Goal: Information Seeking & Learning: Learn about a topic

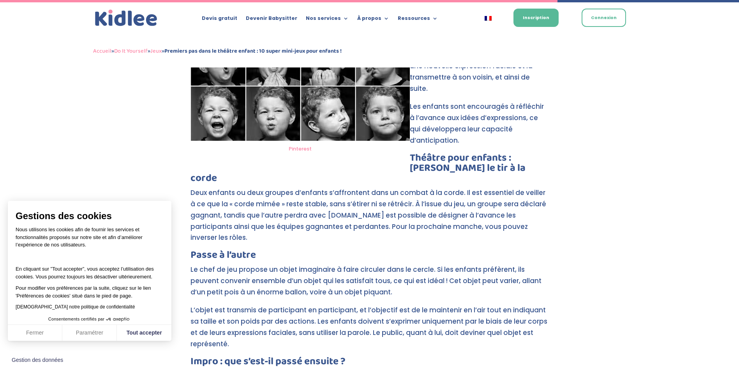
scroll to position [2590, 0]
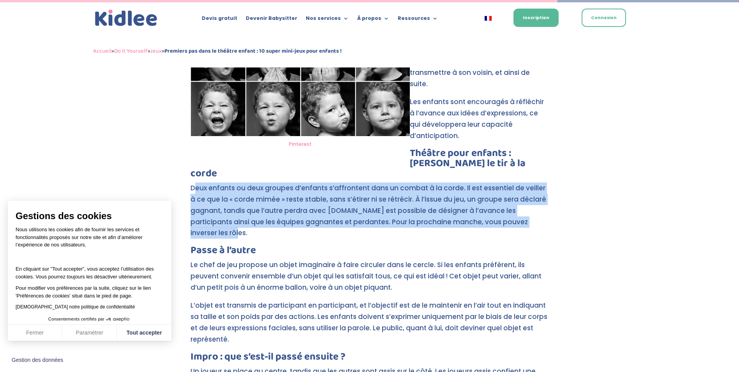
drag, startPoint x: 281, startPoint y: 191, endPoint x: 412, endPoint y: 127, distance: 145.9
click at [412, 182] on p "Deux enfants ou deux groupes d’enfants s’affrontent dans un combat à la corde. …" at bounding box center [370, 213] width 359 height 63
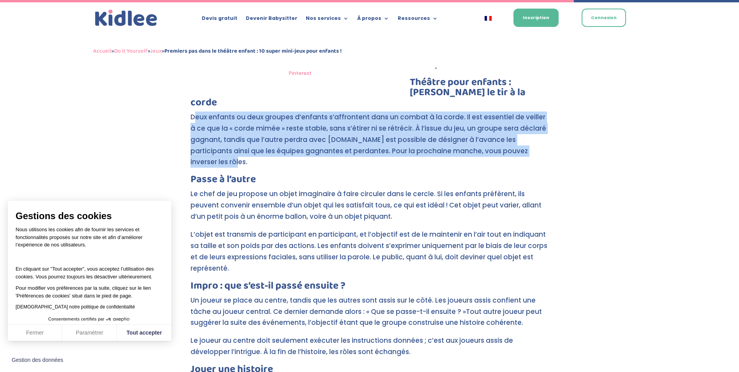
scroll to position [2668, 0]
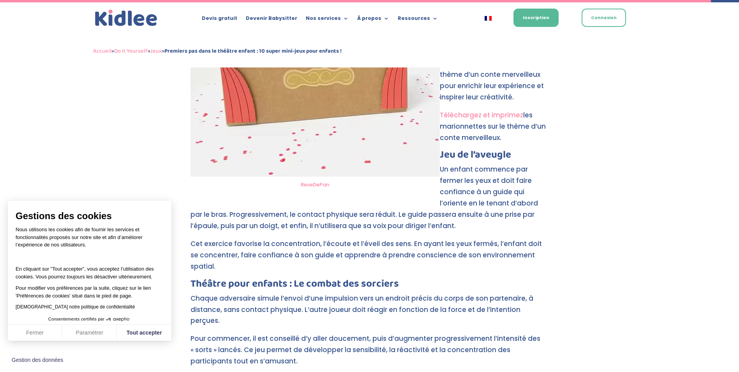
scroll to position [3370, 0]
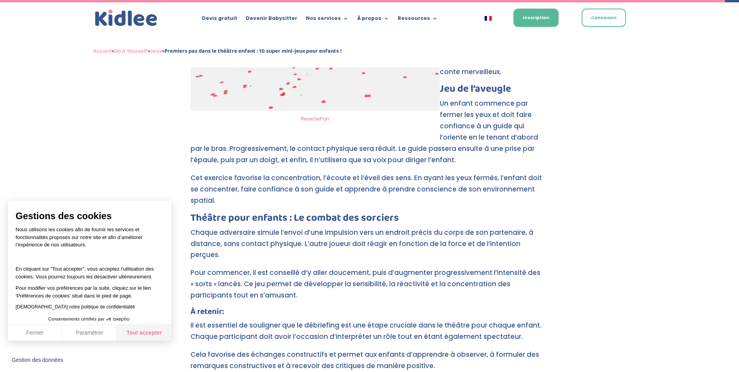
click at [145, 327] on button "Tout accepter" at bounding box center [144, 333] width 55 height 16
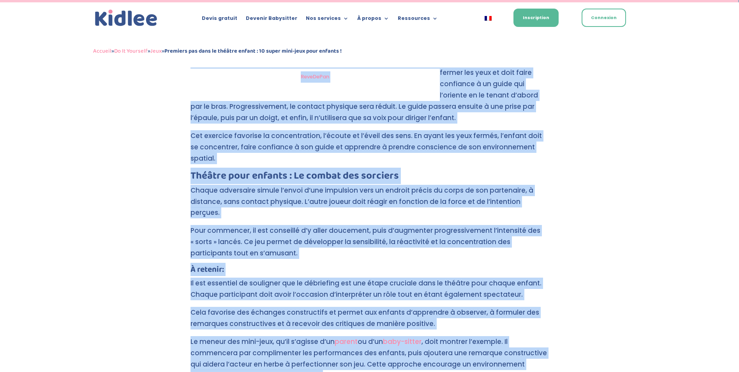
scroll to position [3439, 0]
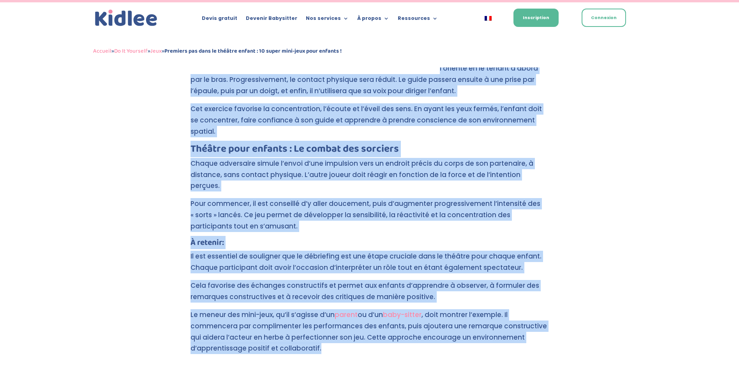
drag, startPoint x: 514, startPoint y: 222, endPoint x: 536, endPoint y: 281, distance: 62.4
copy div "Mimer le tir à la corde Deux enfants ou deux groupes d’enfants s’affrontent dan…"
